Goal: Information Seeking & Learning: Learn about a topic

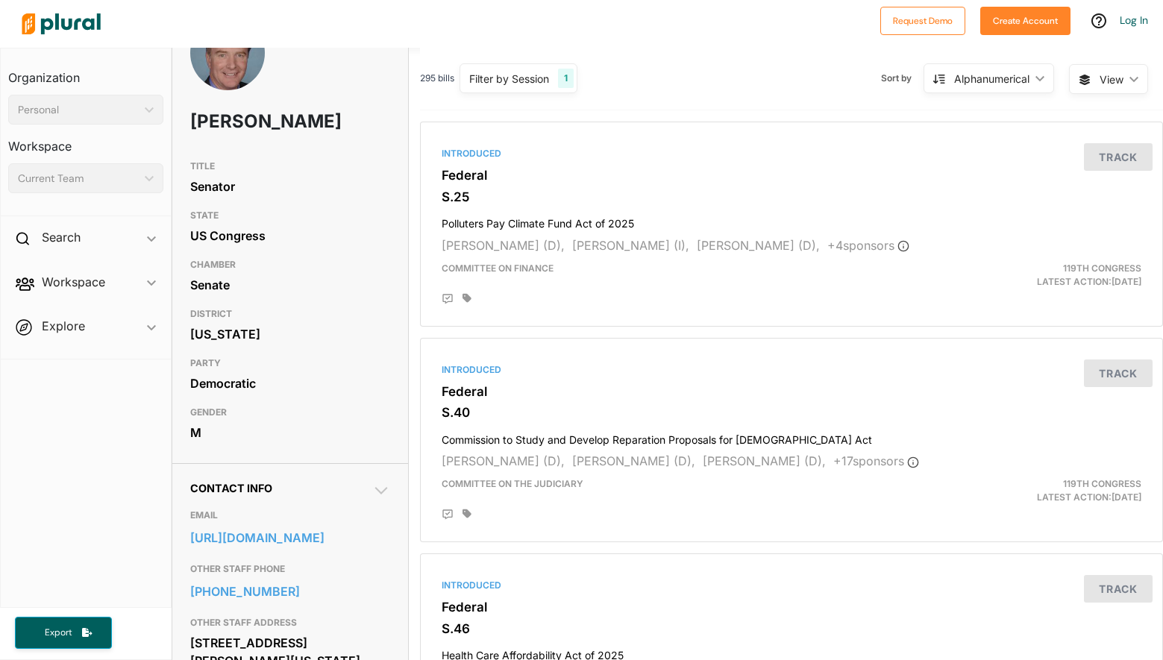
scroll to position [75, 0]
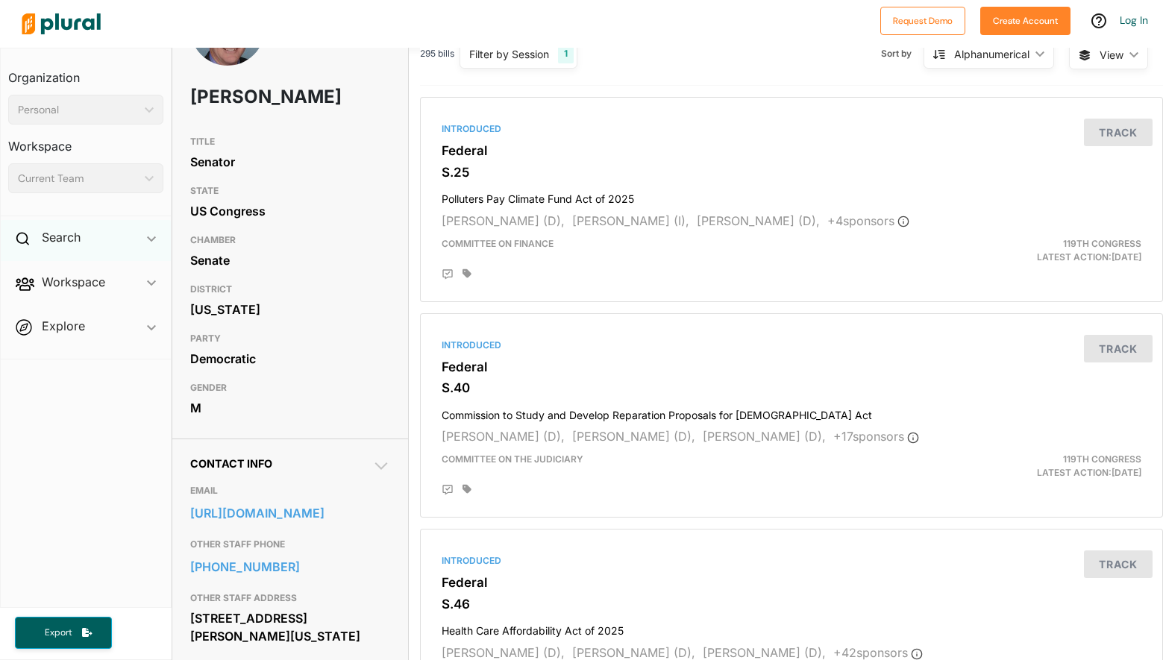
click at [115, 238] on div "Search ic_keyboard_arrow_down" at bounding box center [86, 240] width 170 height 40
click at [81, 273] on h4 "Bills" at bounding box center [89, 272] width 133 height 14
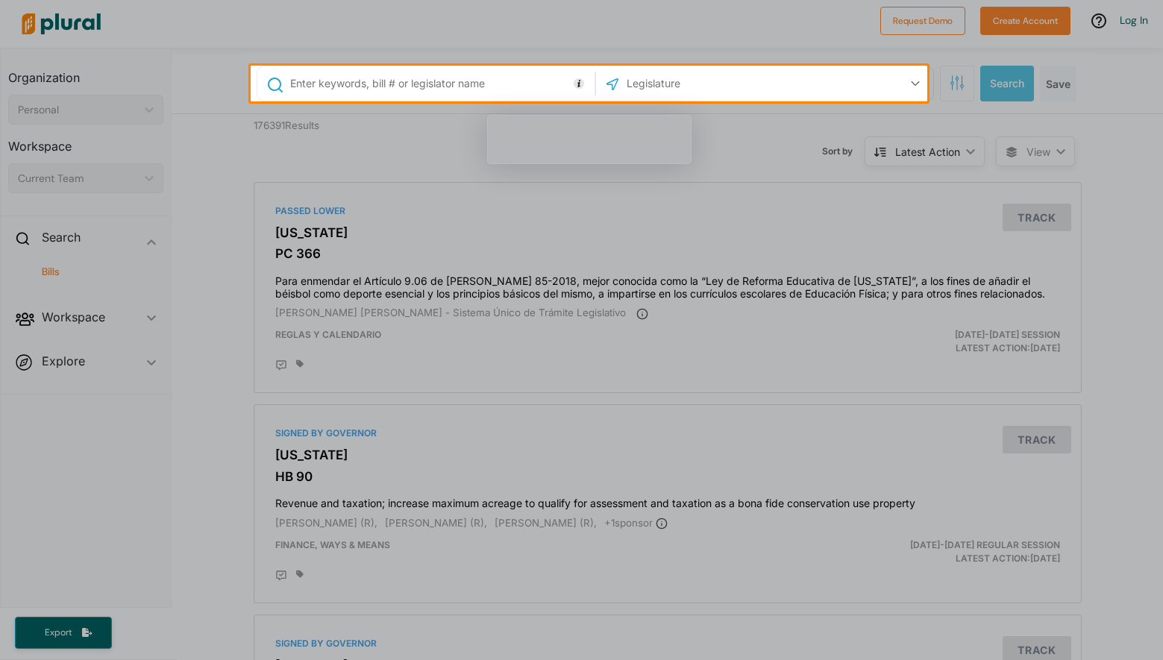
click at [322, 78] on input "text" at bounding box center [440, 83] width 302 height 28
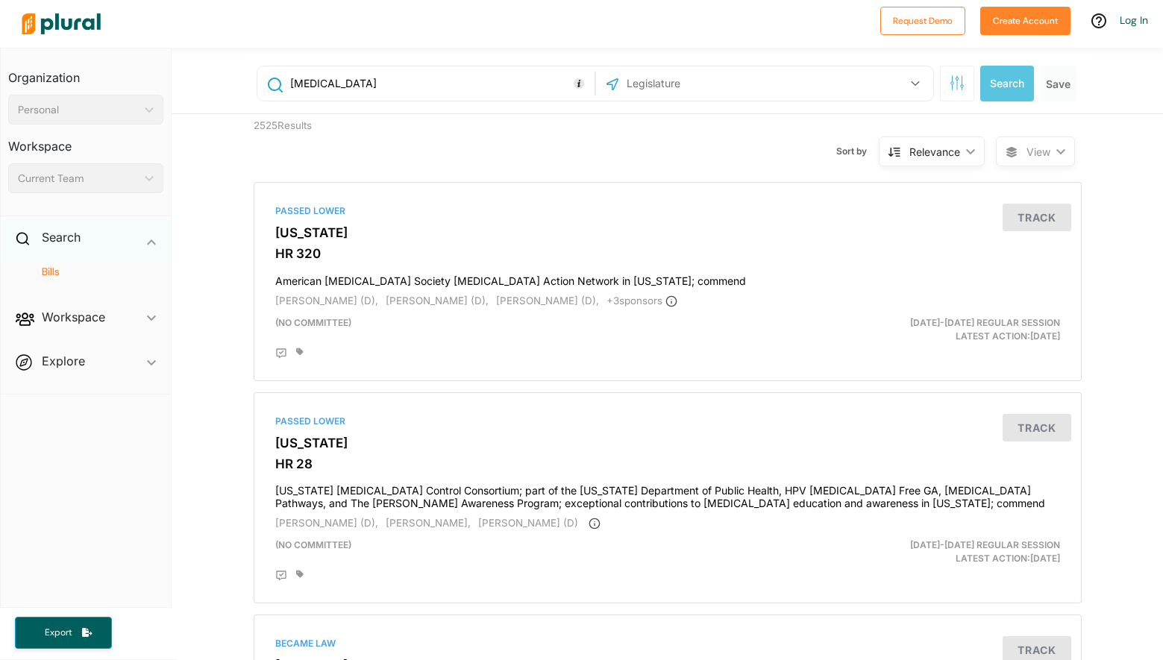
click at [163, 245] on div "Search ic_keyboard_arrow_down" at bounding box center [86, 240] width 170 height 40
click at [154, 244] on span "ic_keyboard_arrow_down" at bounding box center [151, 240] width 9 height 22
type input "canver"
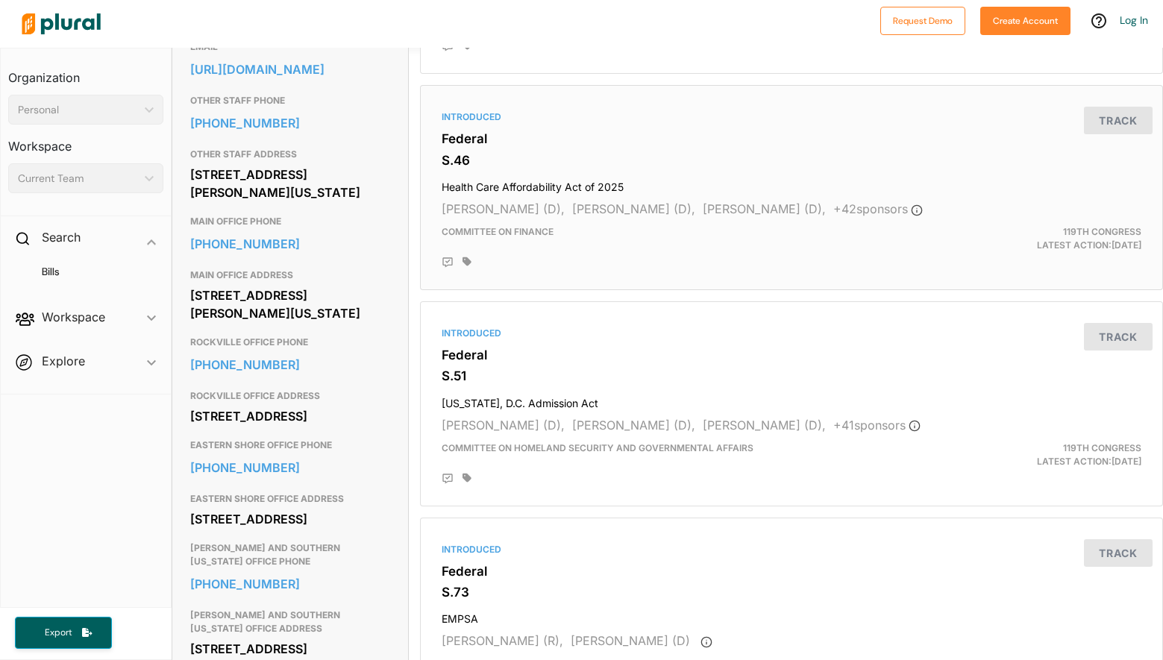
scroll to position [522, 0]
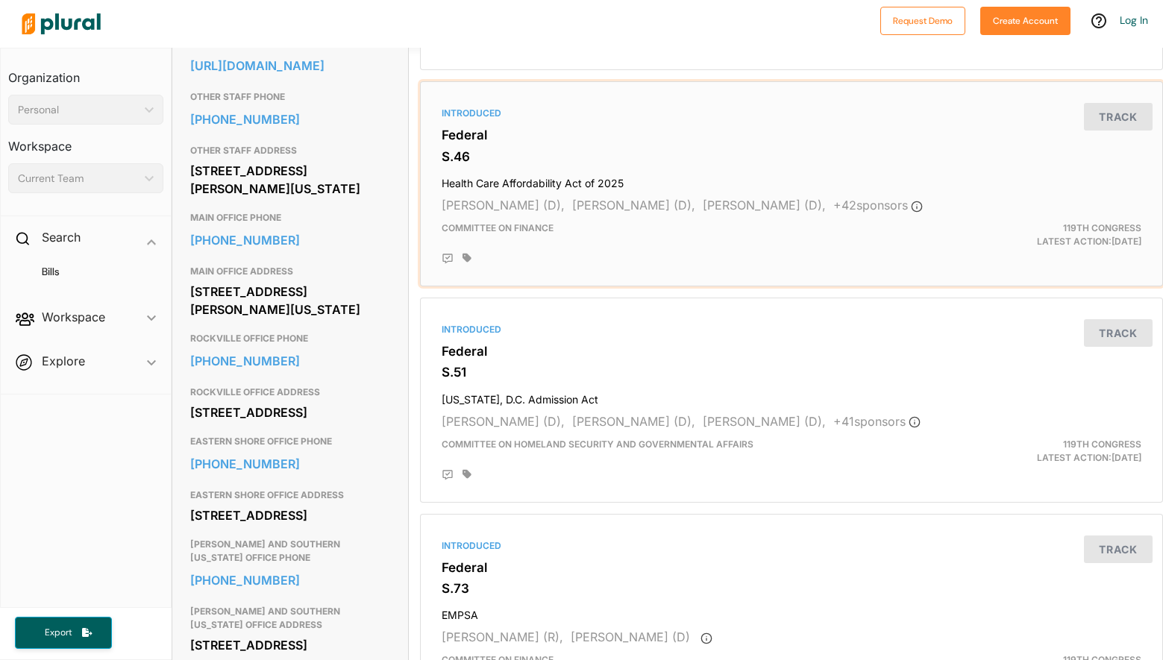
click at [439, 125] on div "Introduced Federal S.46 Health Care Affordability Act of 2025 [PERSON_NAME] (D)…" at bounding box center [792, 184] width 730 height 192
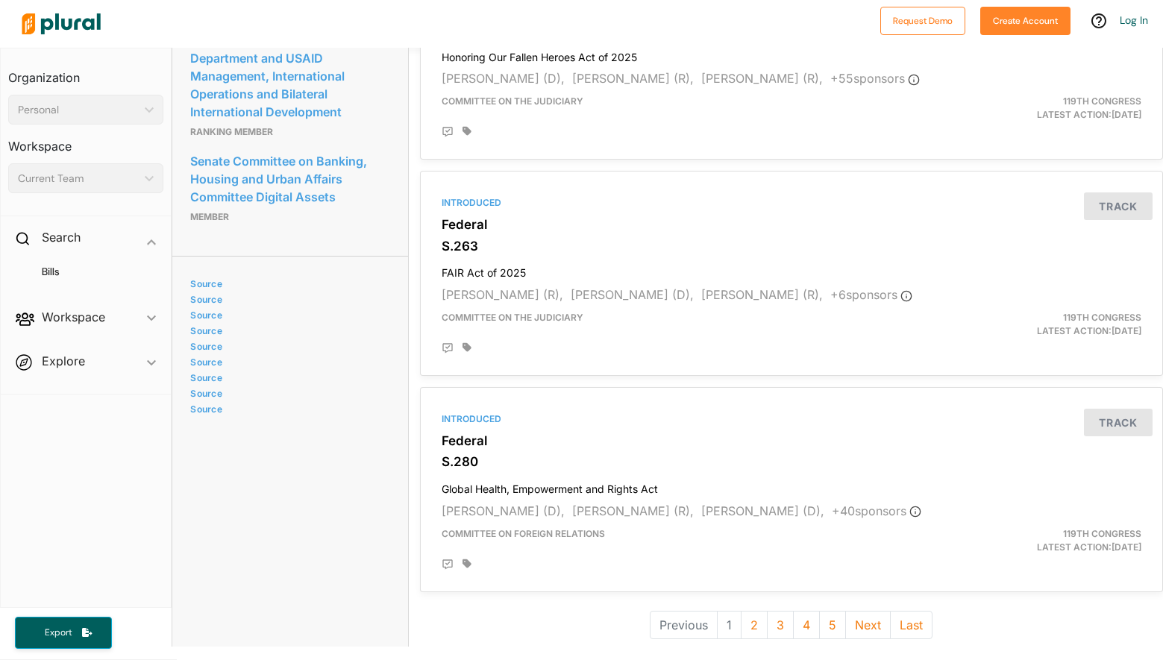
scroll to position [3942, 0]
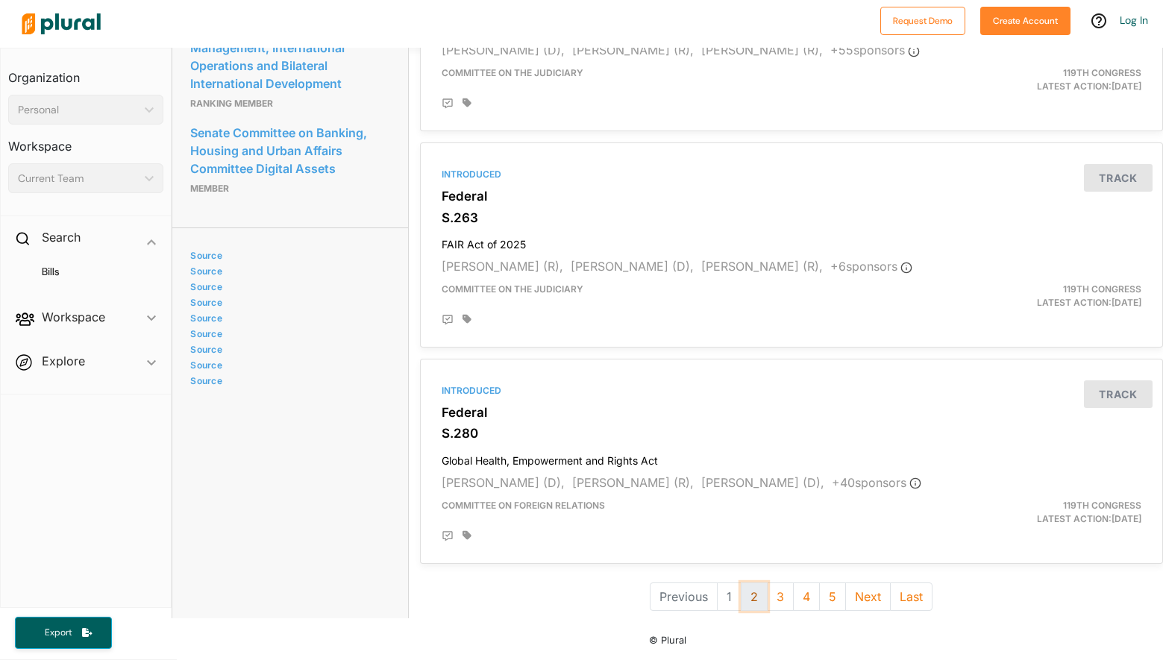
click at [750, 583] on button "2" at bounding box center [754, 597] width 27 height 28
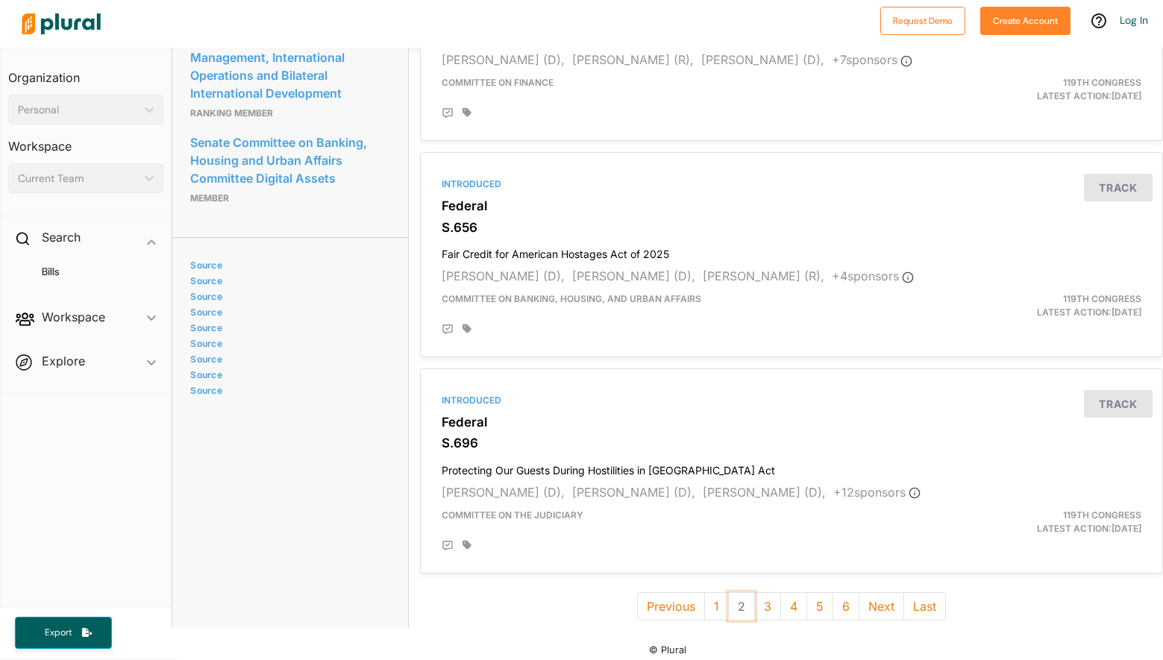
scroll to position [3942, 0]
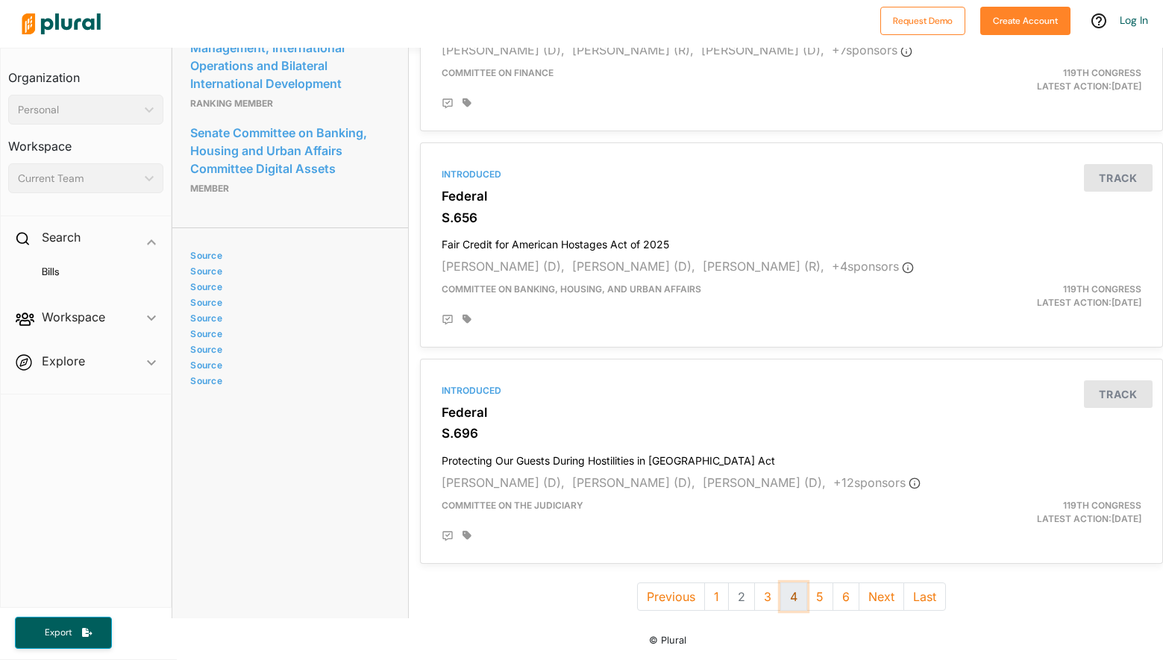
click at [780, 587] on button "4" at bounding box center [793, 597] width 27 height 28
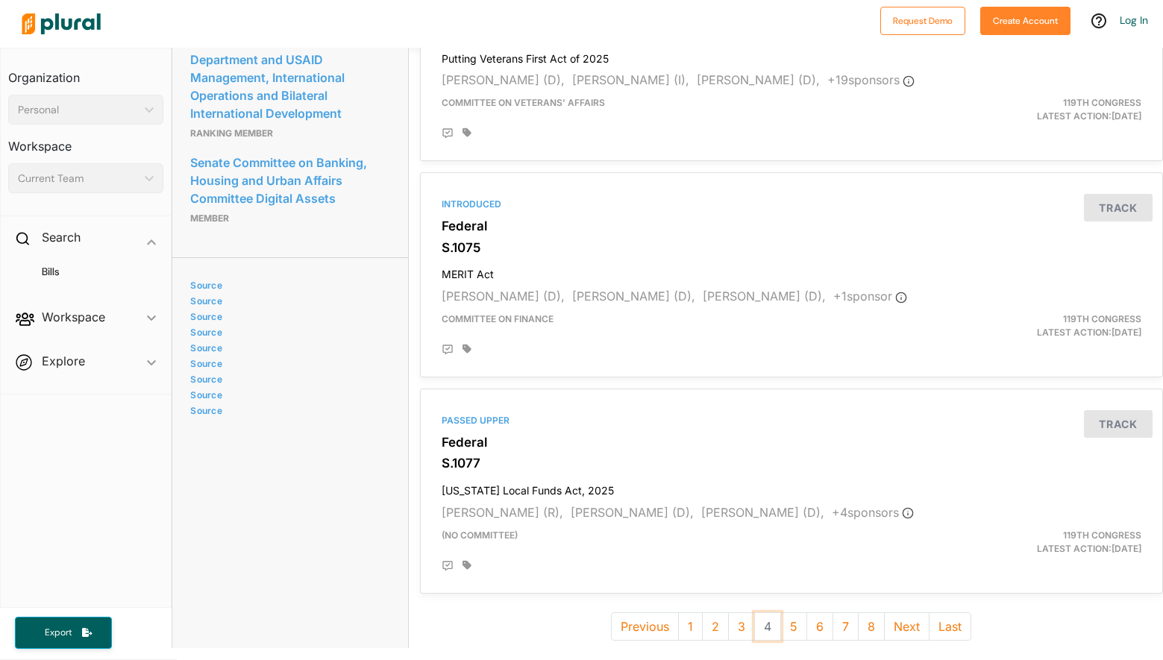
scroll to position [3942, 0]
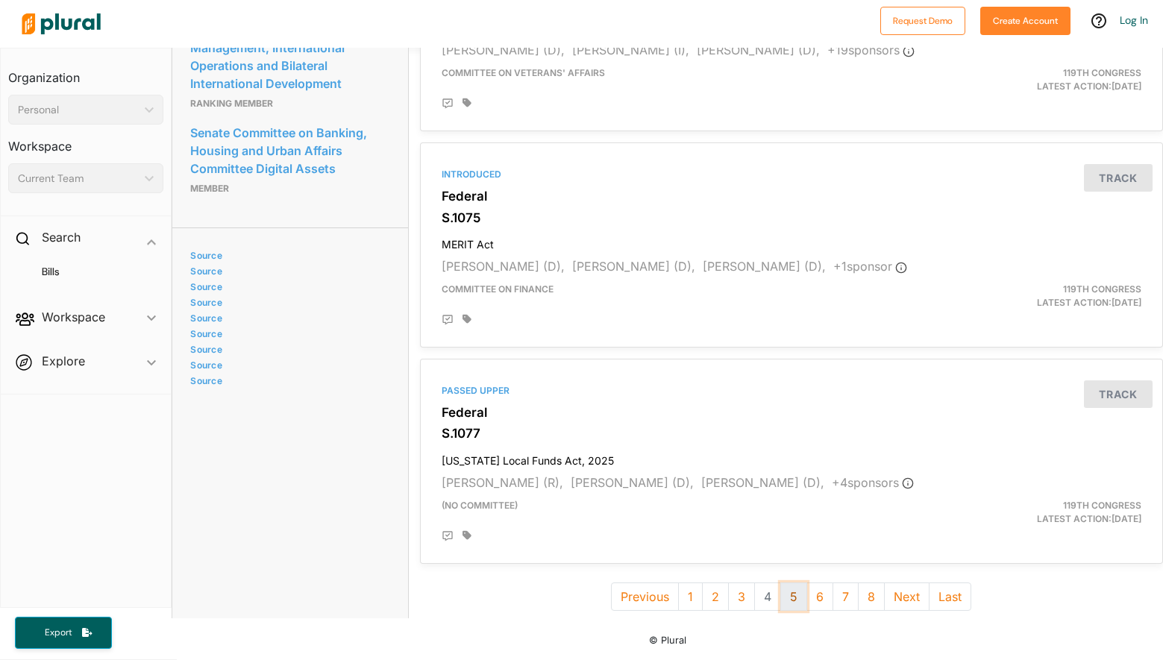
click at [792, 583] on button "5" at bounding box center [793, 597] width 27 height 28
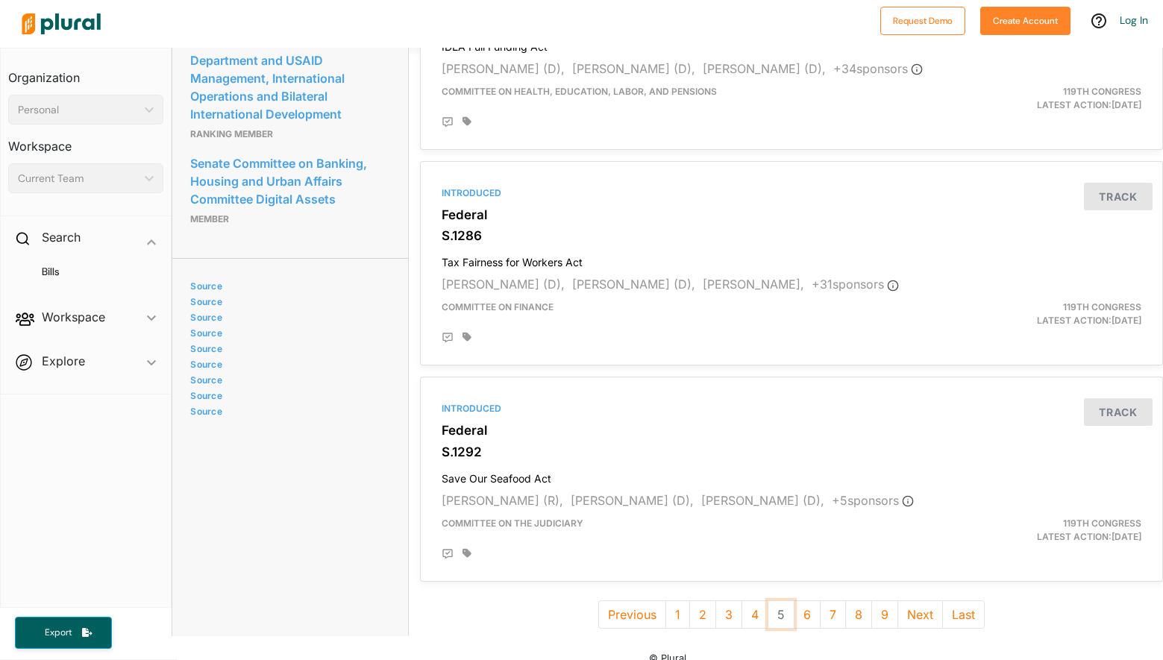
scroll to position [3929, 0]
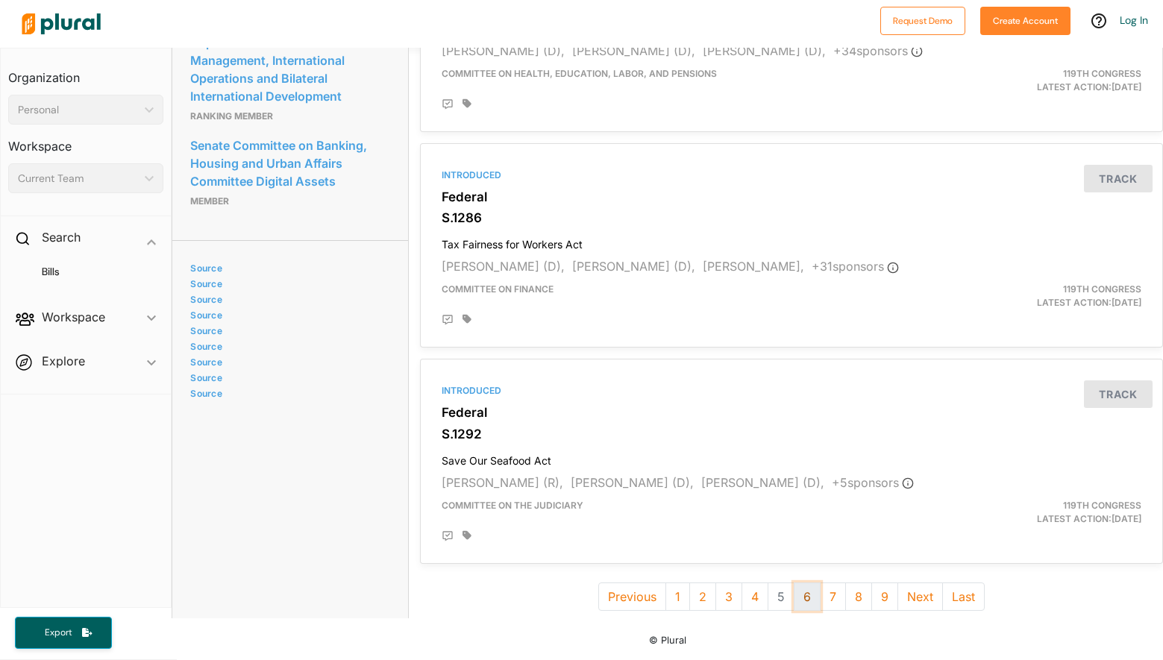
click at [806, 586] on button "6" at bounding box center [807, 597] width 27 height 28
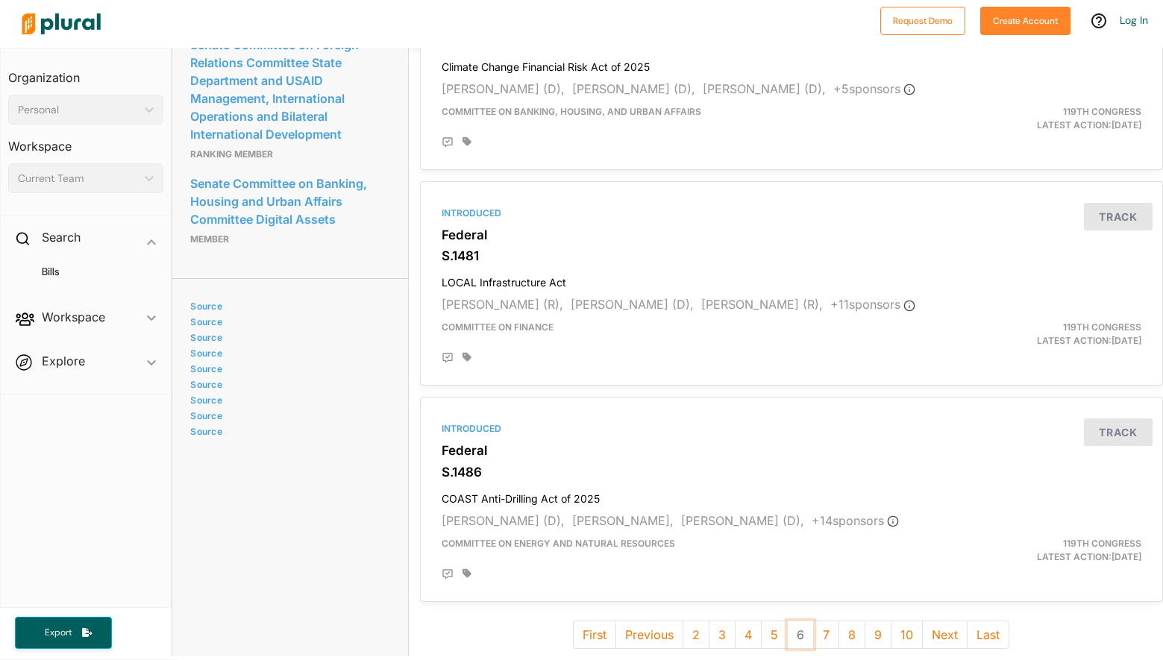
scroll to position [3929, 0]
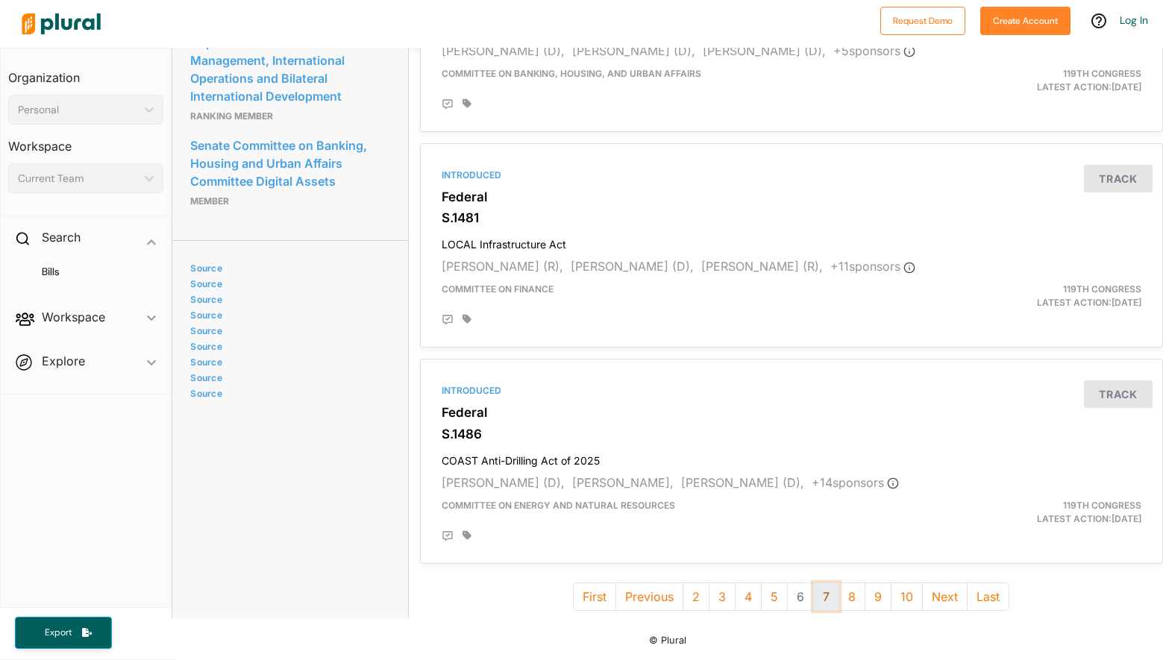
click at [822, 588] on button "7" at bounding box center [826, 597] width 26 height 28
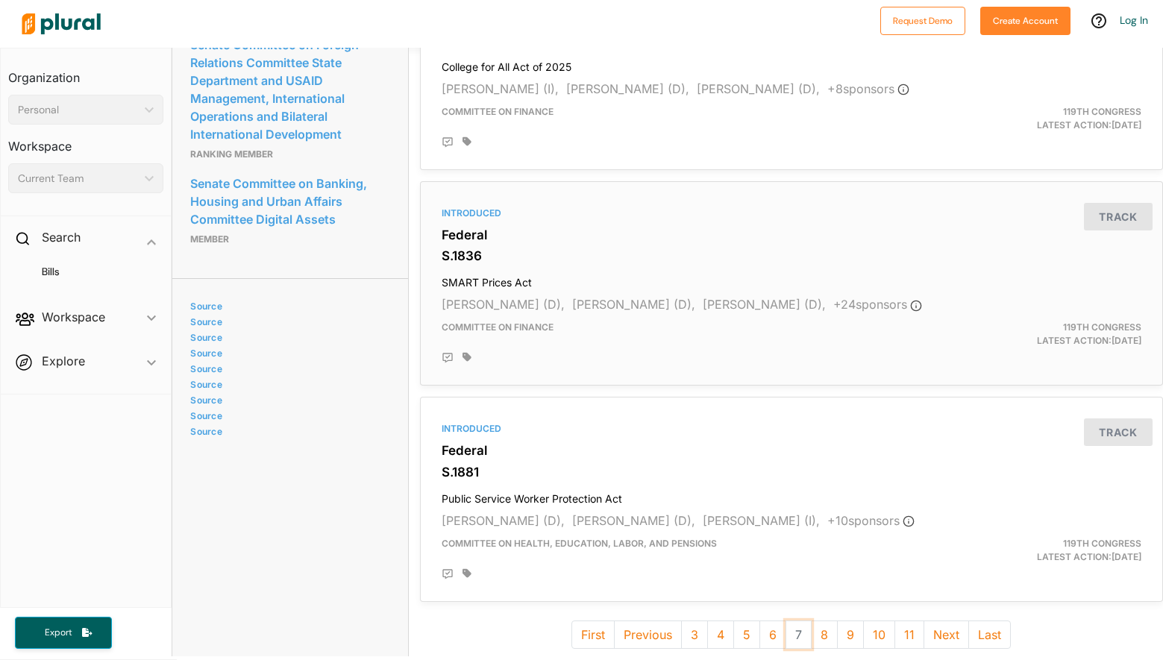
scroll to position [3929, 0]
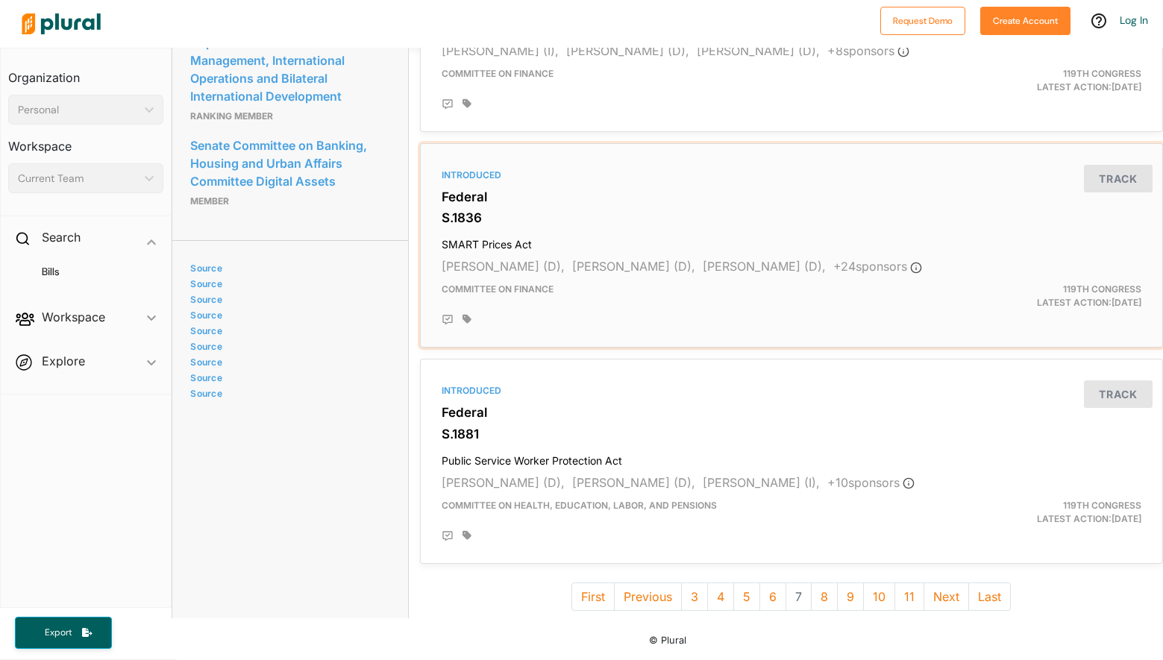
click at [487, 232] on h4 "SMART Prices Act" at bounding box center [792, 241] width 700 height 20
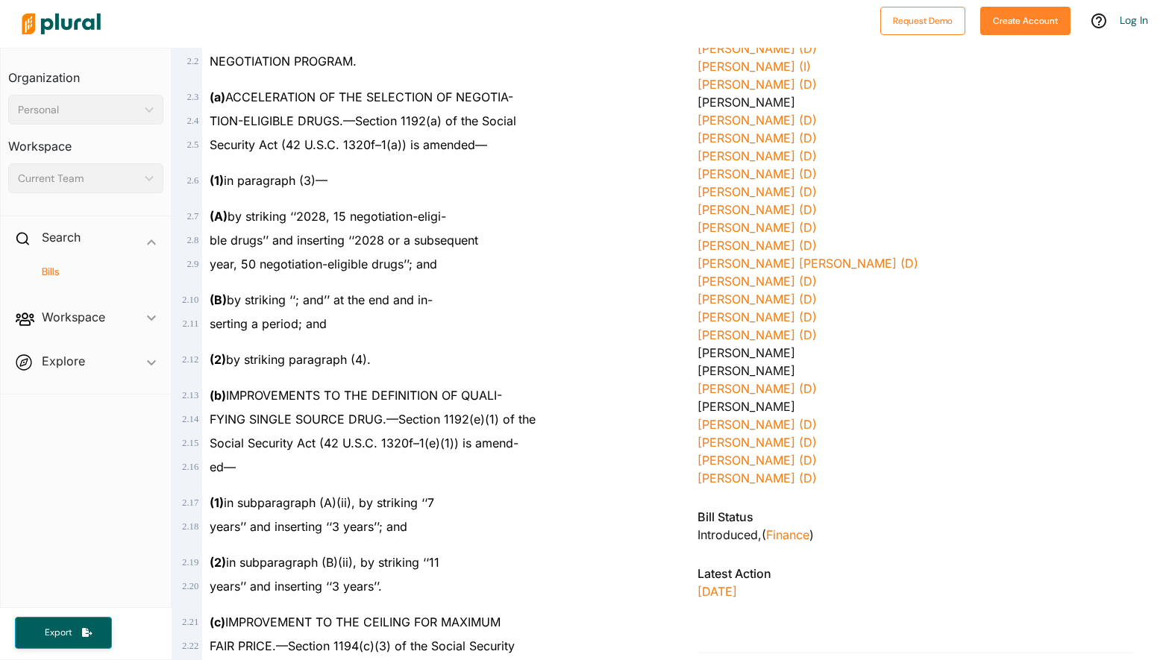
scroll to position [845, 0]
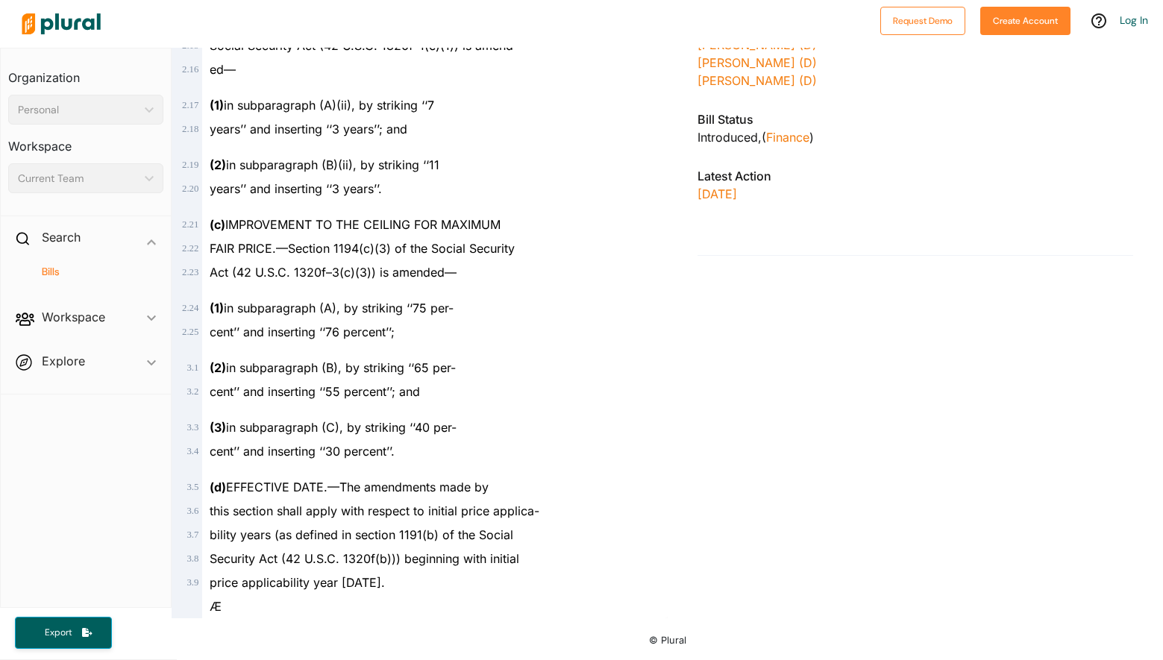
click at [179, 462] on div "3 . 4" at bounding box center [184, 451] width 36 height 24
drag, startPoint x: 194, startPoint y: 388, endPoint x: 191, endPoint y: 369, distance: 19.6
click at [194, 385] on div "3 . 2" at bounding box center [184, 392] width 36 height 24
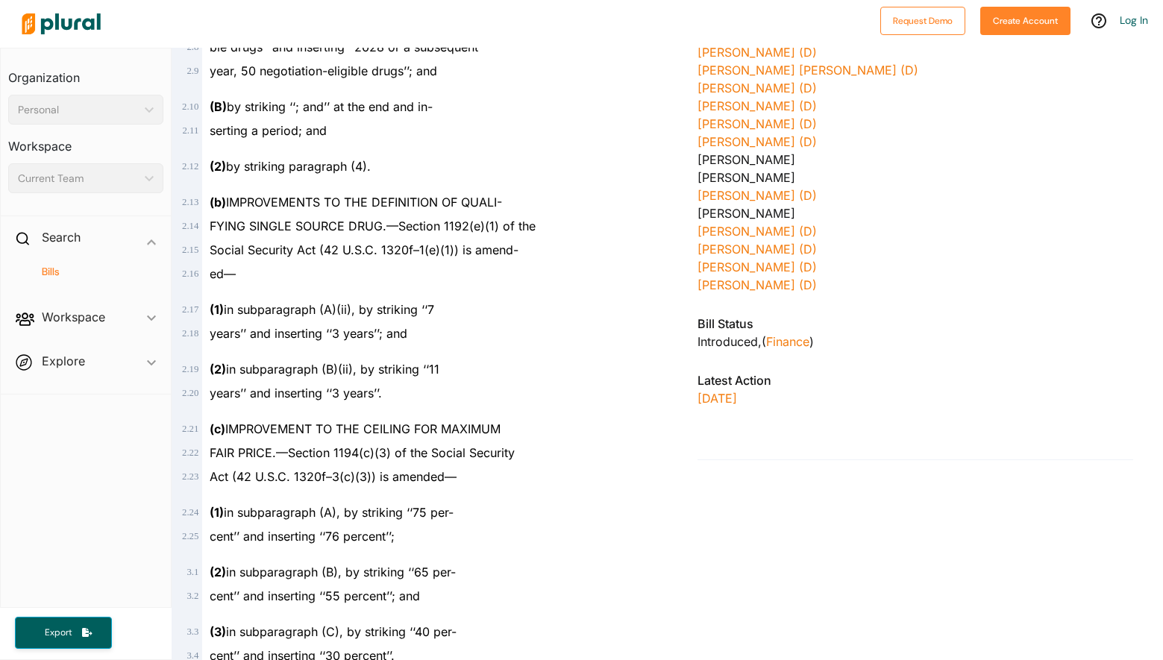
scroll to position [622, 0]
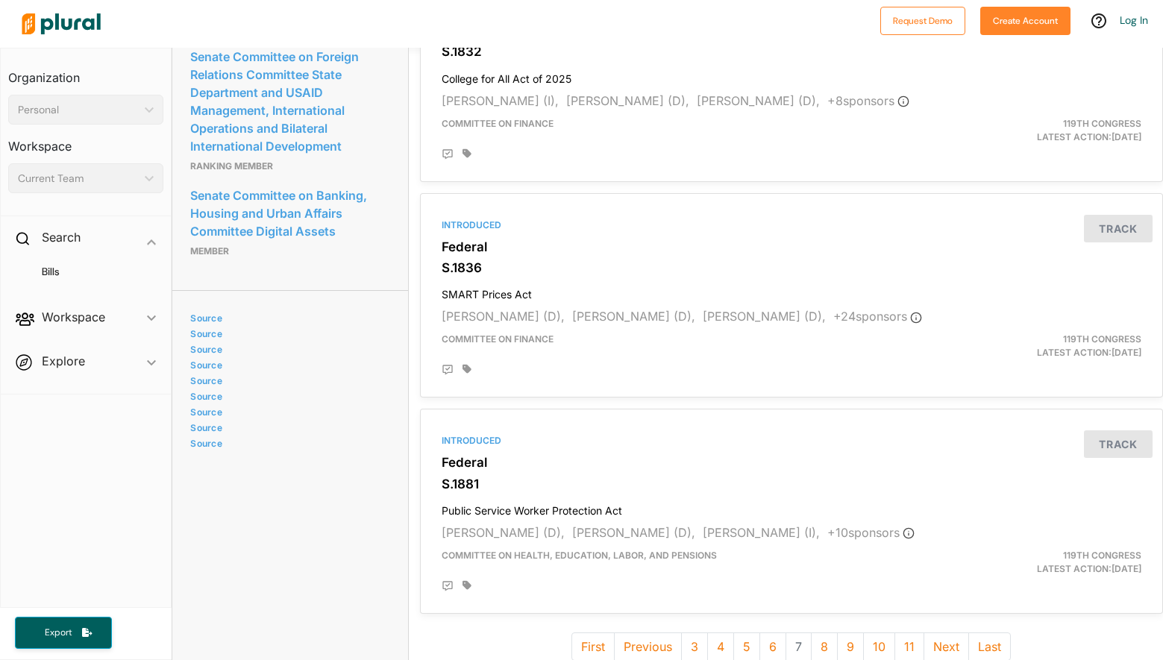
scroll to position [3929, 0]
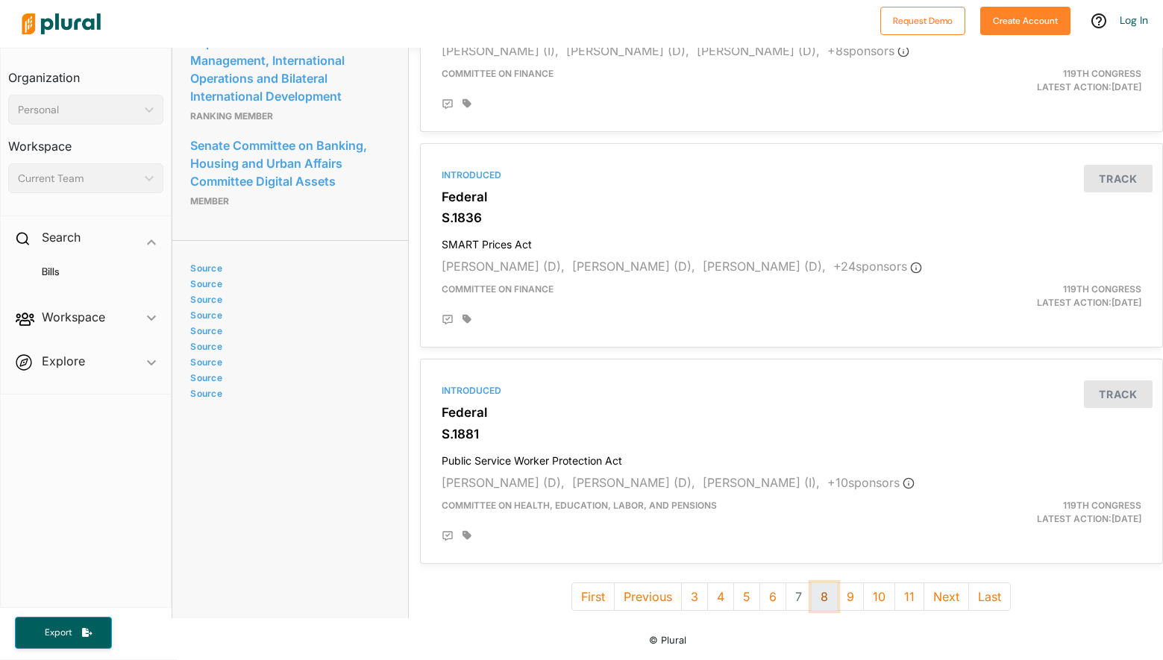
click at [824, 586] on button "8" at bounding box center [824, 597] width 27 height 28
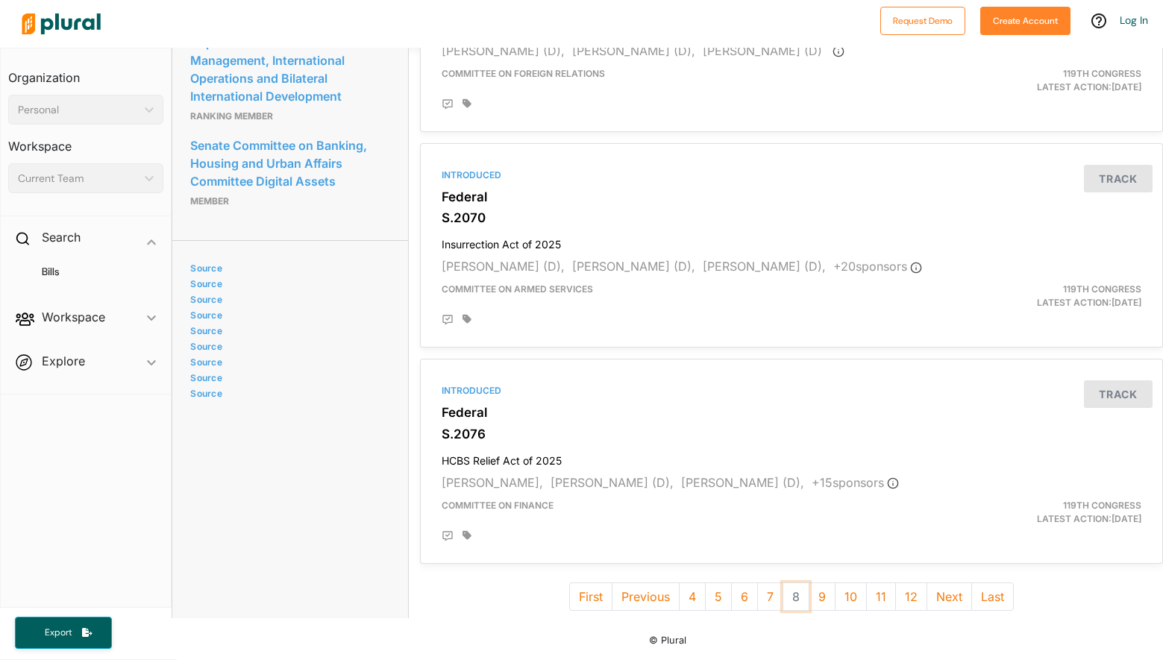
scroll to position [3929, 0]
click at [809, 593] on button "9" at bounding box center [822, 597] width 27 height 28
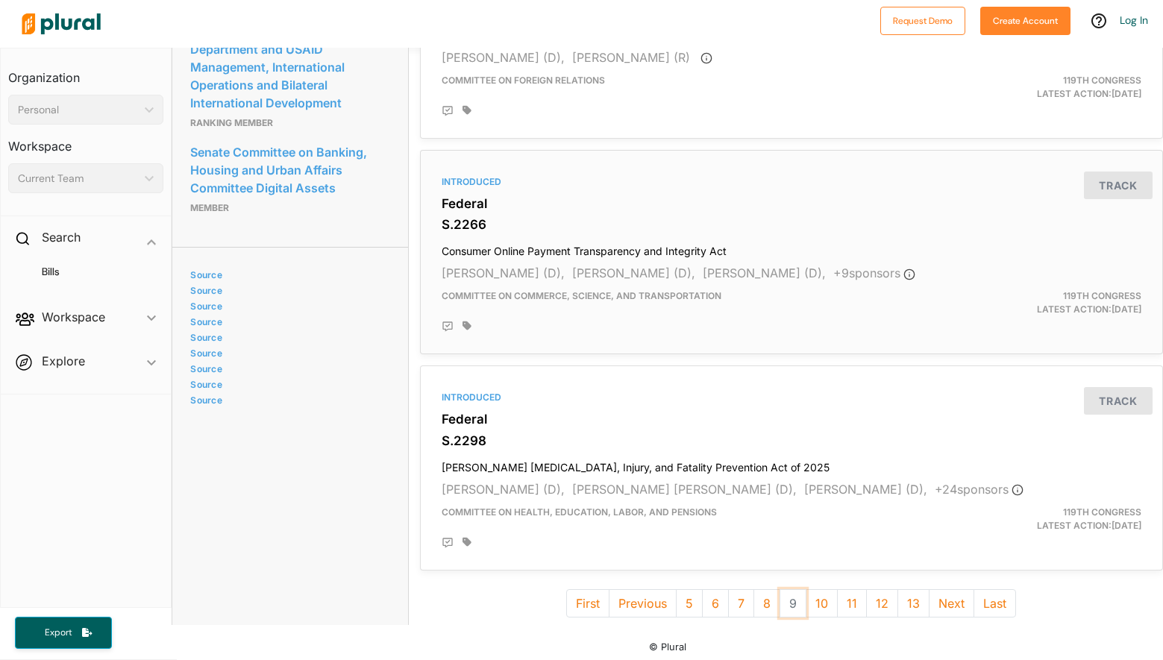
scroll to position [3929, 0]
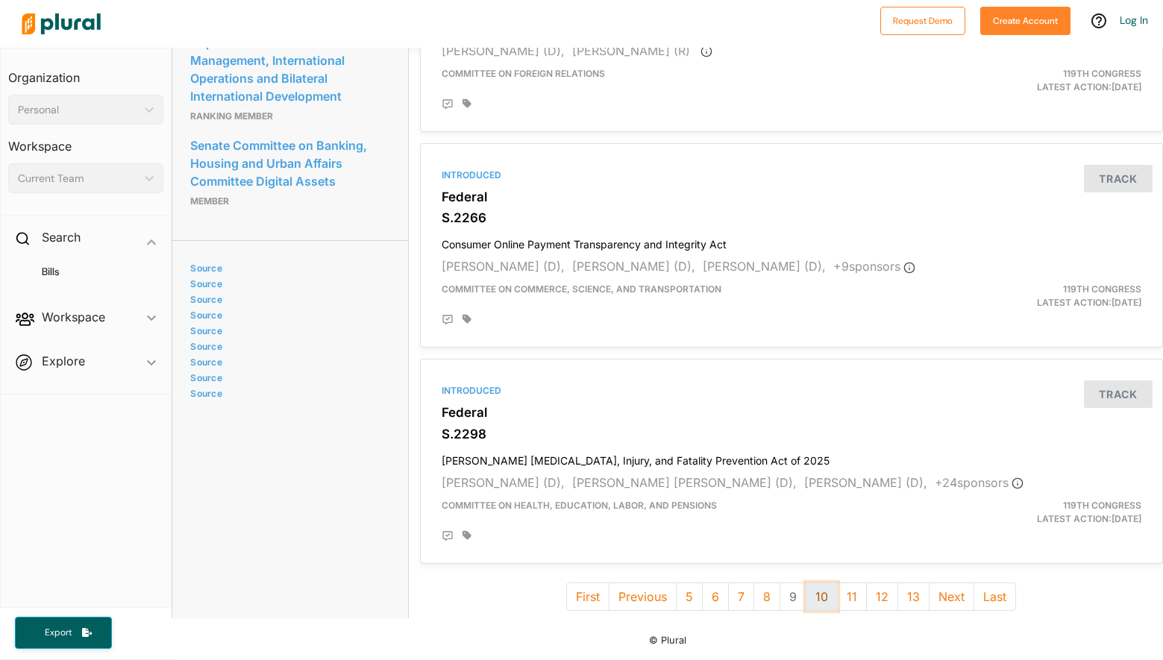
click at [817, 586] on button "10" at bounding box center [822, 597] width 32 height 28
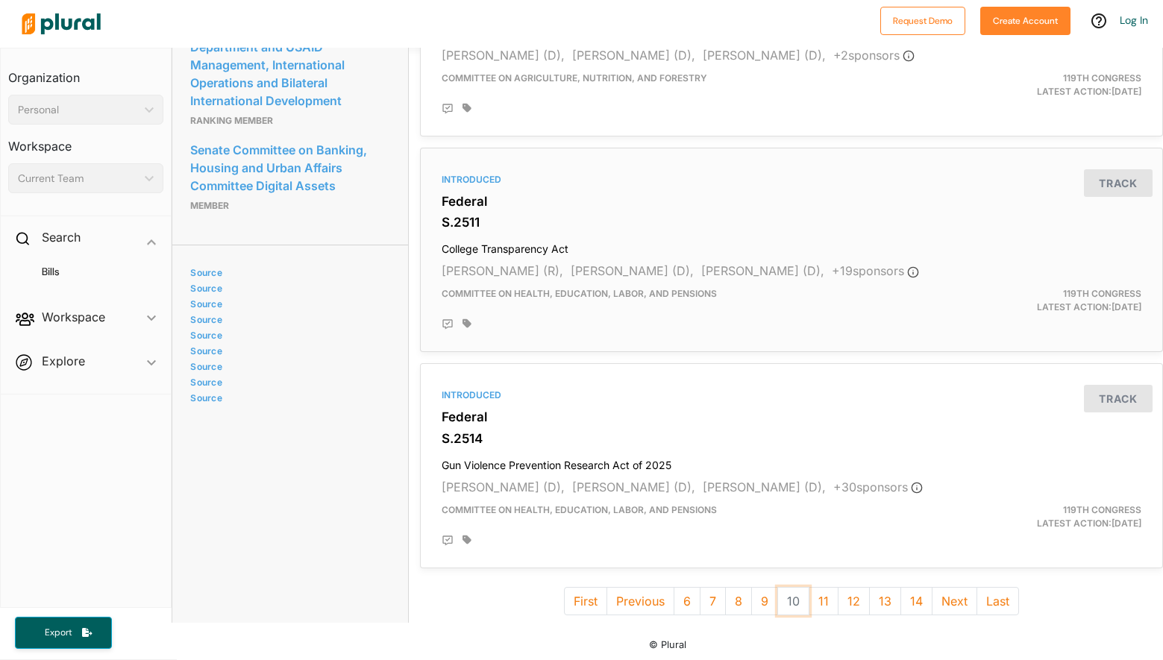
scroll to position [3929, 0]
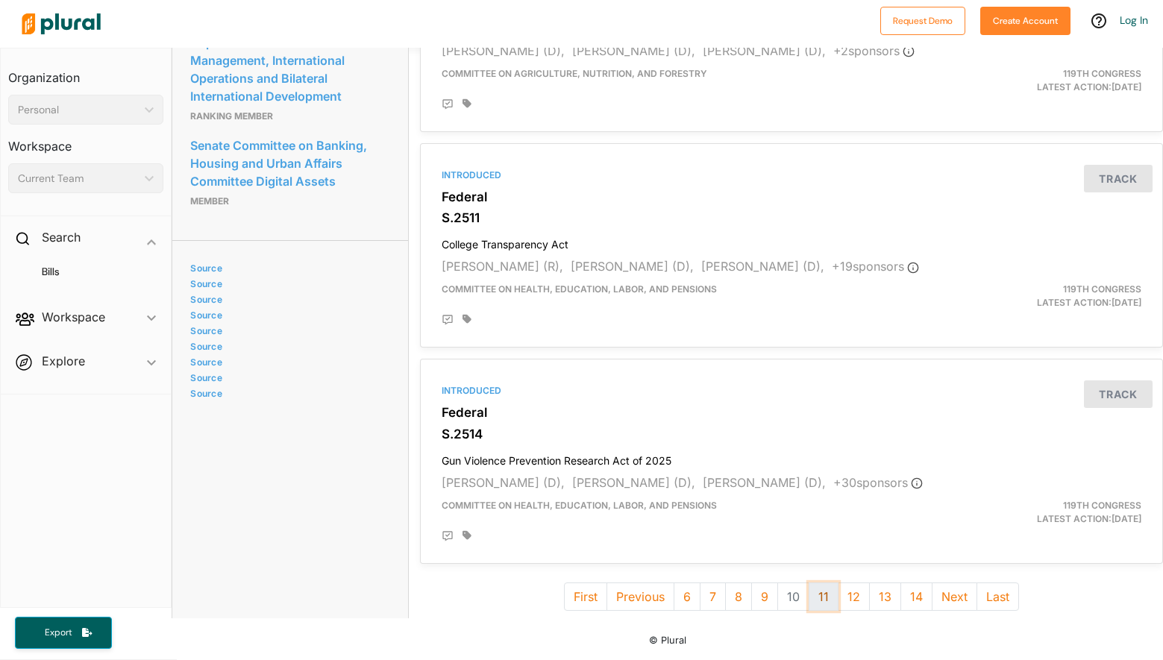
click at [811, 590] on button "11" at bounding box center [824, 597] width 30 height 28
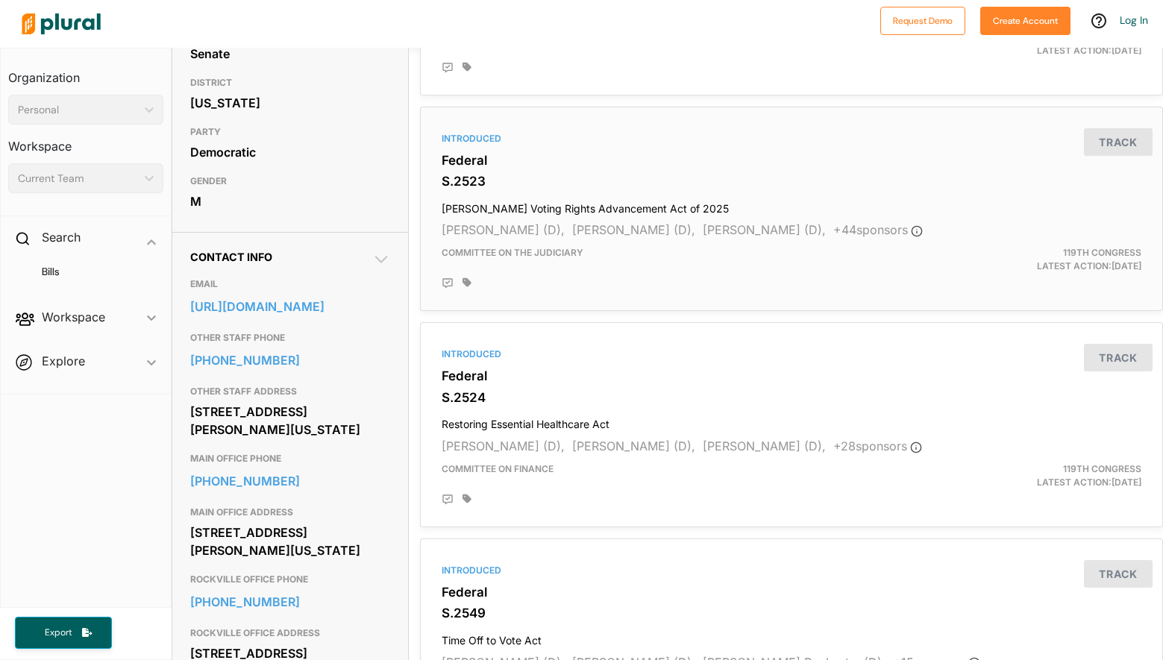
scroll to position [298, 0]
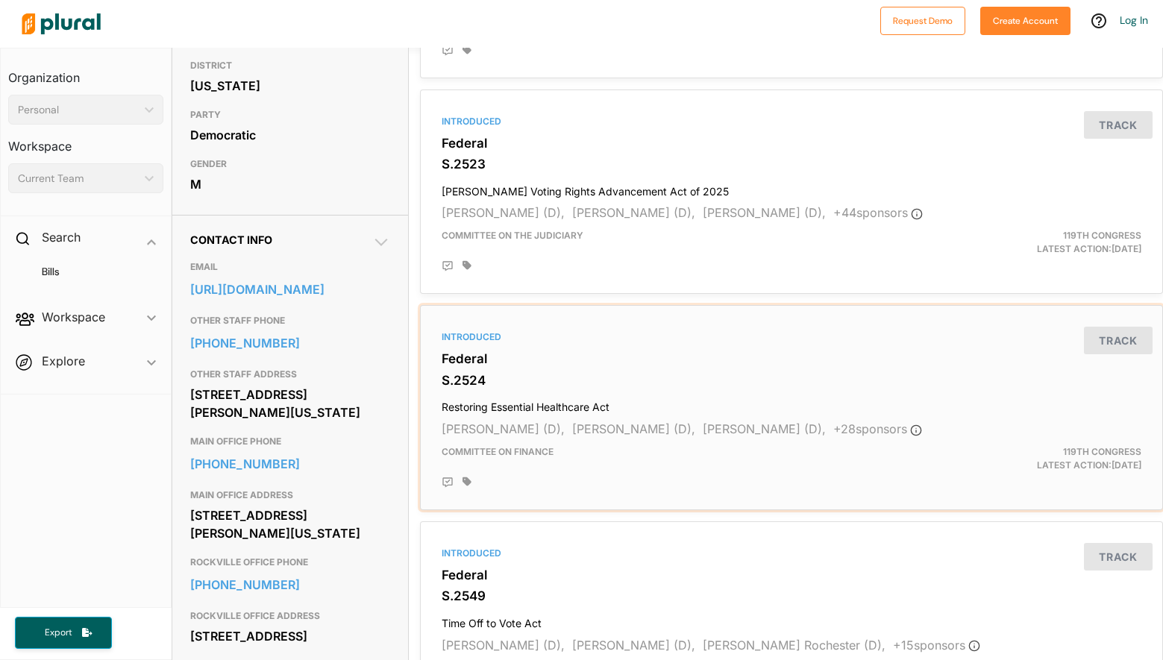
click at [536, 405] on h4 "Restoring Essential Healthcare Act" at bounding box center [792, 404] width 700 height 20
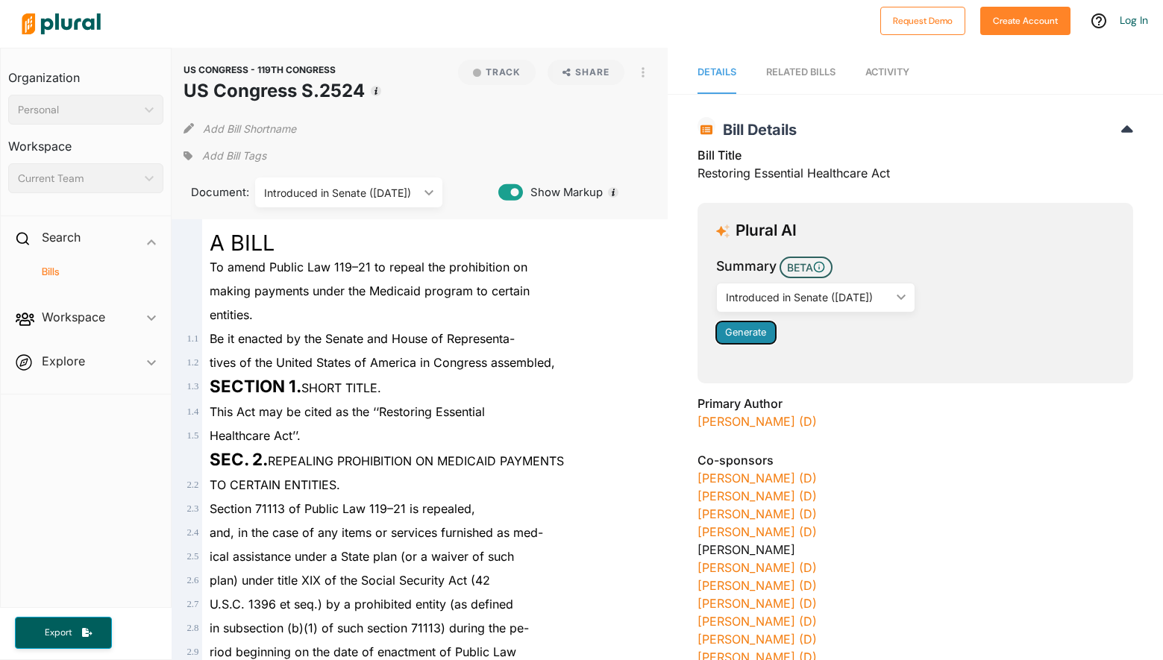
click at [735, 331] on span "Generate" at bounding box center [745, 332] width 41 height 11
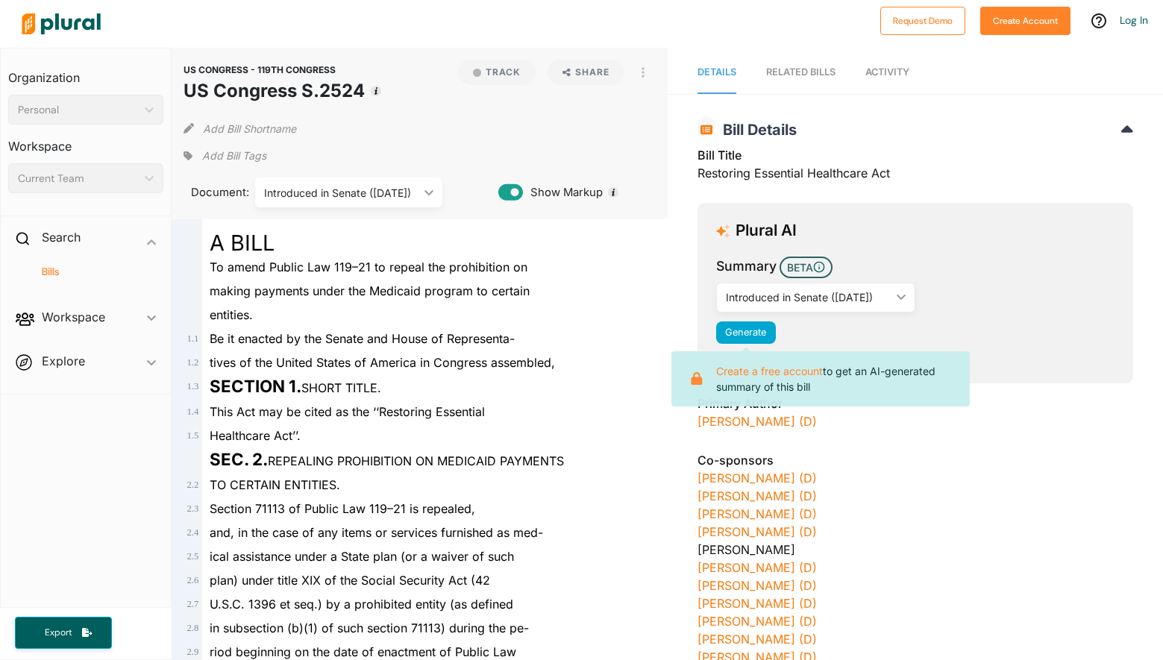
click at [637, 329] on div "Be it enacted by the Senate and House of Representa-" at bounding box center [426, 339] width 448 height 24
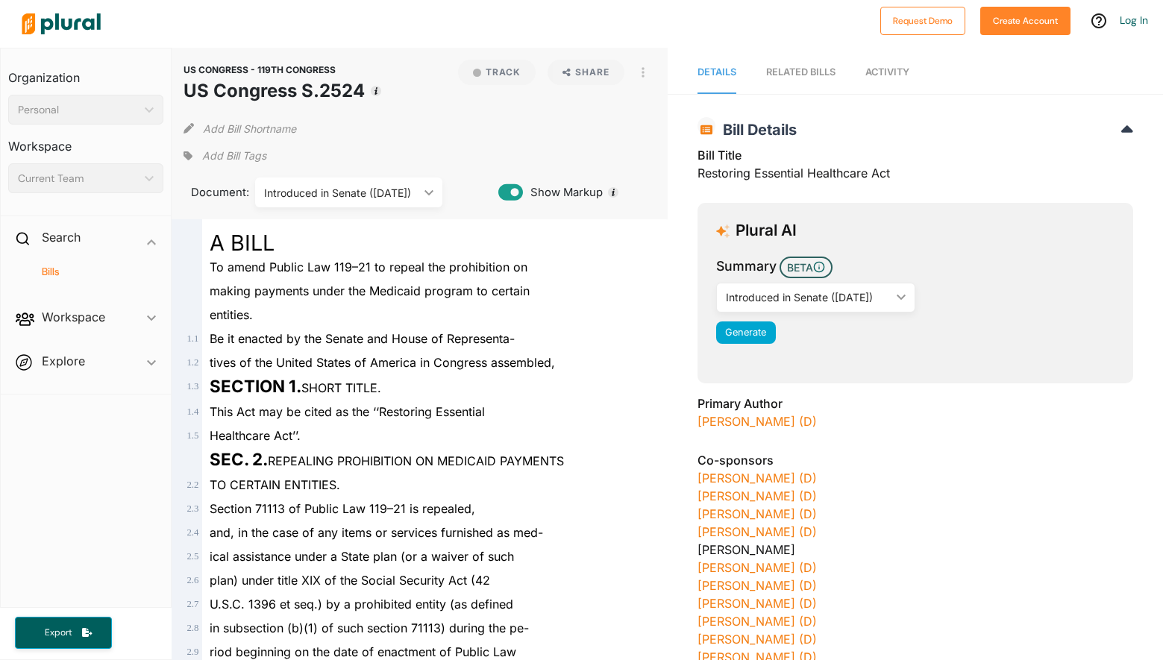
click at [509, 190] on icon at bounding box center [510, 192] width 25 height 22
click at [507, 191] on icon at bounding box center [510, 192] width 25 height 16
